Goal: Communication & Community: Ask a question

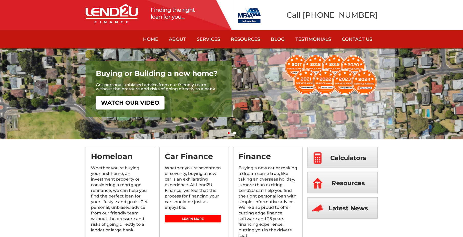
click at [363, 33] on link "Contact Us" at bounding box center [357, 39] width 41 height 18
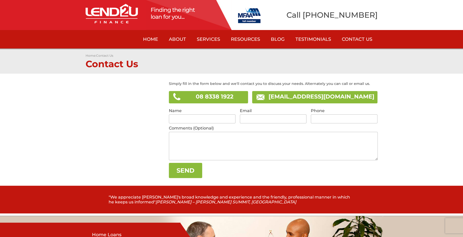
click at [204, 121] on input "text" at bounding box center [202, 118] width 67 height 9
type input "Conor Thomas Verden"
type input "conorverden@hotmail.com"
type input "0410591469"
click at [308, 134] on textarea at bounding box center [273, 146] width 209 height 28
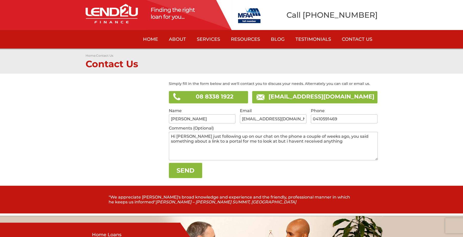
click at [325, 141] on textarea "Hi Michael just following up on our chat on the phone a couple of weeks ago, yo…" at bounding box center [273, 146] width 209 height 28
drag, startPoint x: 261, startPoint y: 141, endPoint x: 271, endPoint y: 130, distance: 14.3
click at [271, 130] on label "Comments (Optional)" at bounding box center [273, 129] width 209 height 6
click at [241, 159] on textarea "Hi Michael just following up on our chat on the phone a couple of weeks ago, yo…" at bounding box center [273, 146] width 209 height 28
click at [264, 150] on textarea "Hi Michael just following up on our chat on the phone a couple of weeks ago, yo…" at bounding box center [273, 146] width 209 height 28
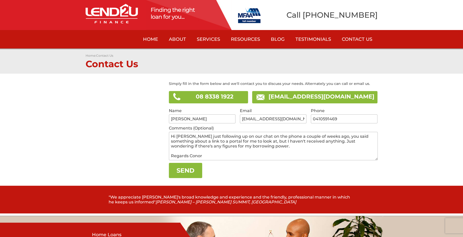
click at [272, 149] on textarea "Hi Michael just following up on our chat on the phone a couple of weeks ago, yo…" at bounding box center [273, 146] width 209 height 28
type textarea "Hi Michael just following up on our chat on the phone a couple of weeks ago, yo…"
click at [181, 170] on input "Send" at bounding box center [185, 170] width 33 height 15
